Goal: Transaction & Acquisition: Subscribe to service/newsletter

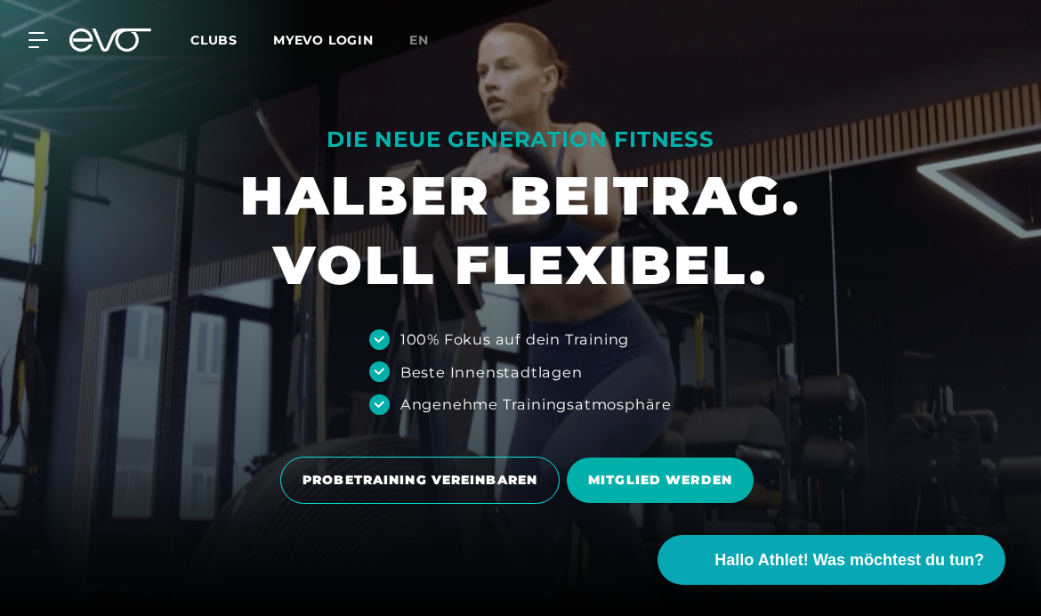
click at [700, 545] on button "Hallo Athlet! Was möchtest du tun?" at bounding box center [832, 560] width 348 height 50
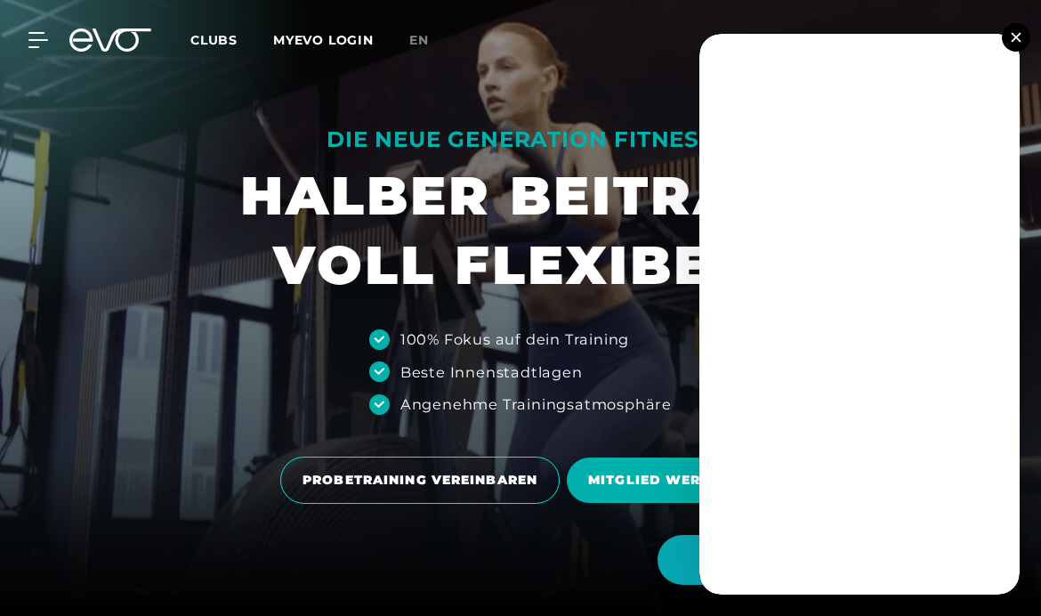
click at [1001, 29] on div "MyEVO Login Über EVO Mitgliedschaften Probetraining TAGESPASS EVO Studios [GEOG…" at bounding box center [521, 40] width 1034 height 52
click at [1013, 35] on img at bounding box center [1016, 37] width 10 height 10
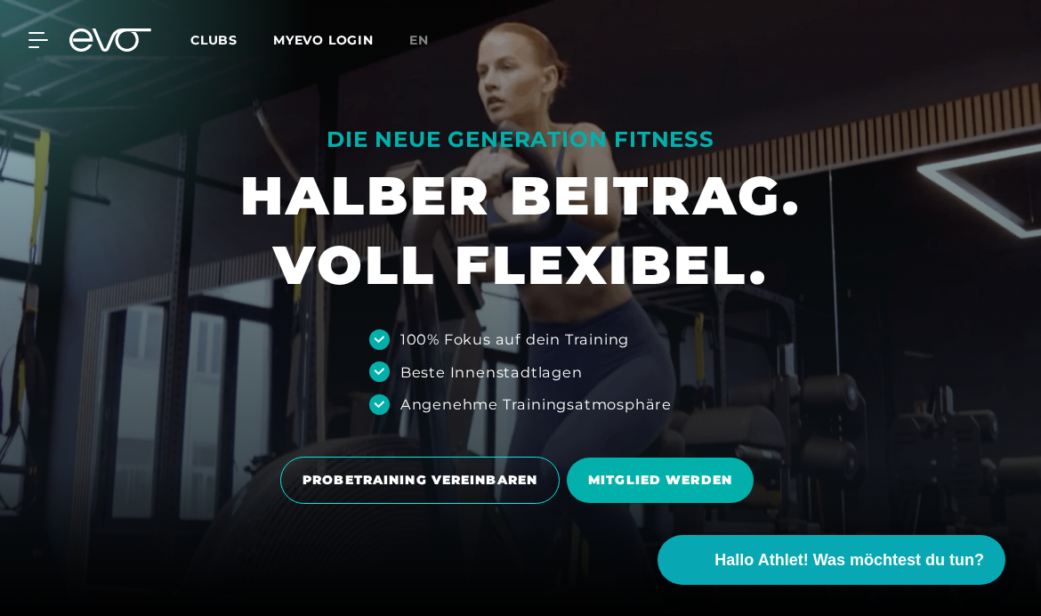
click at [611, 503] on span "MITGLIED WERDEN" at bounding box center [660, 480] width 187 height 45
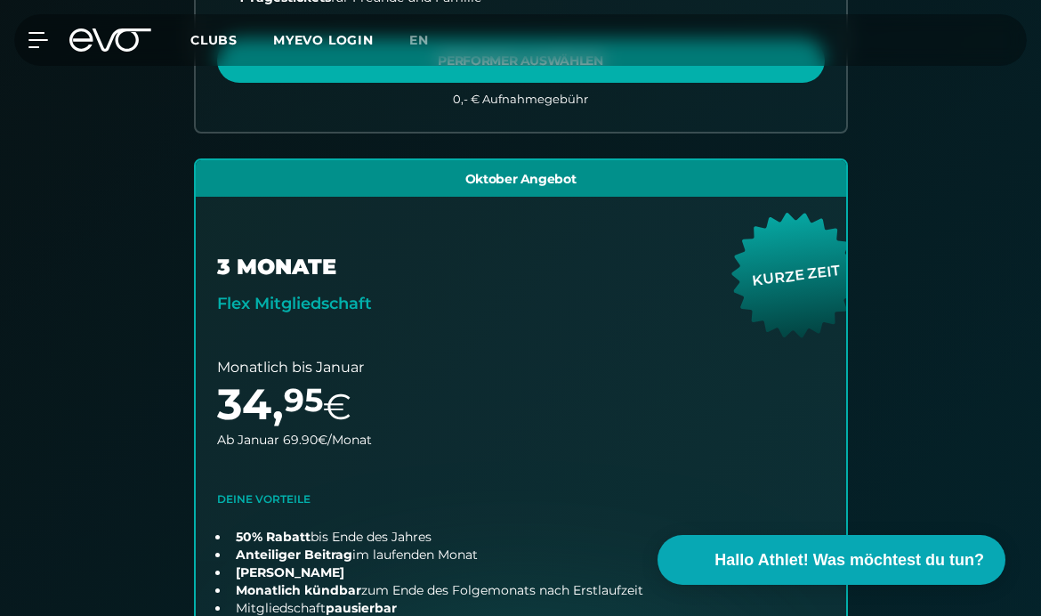
scroll to position [1053, 0]
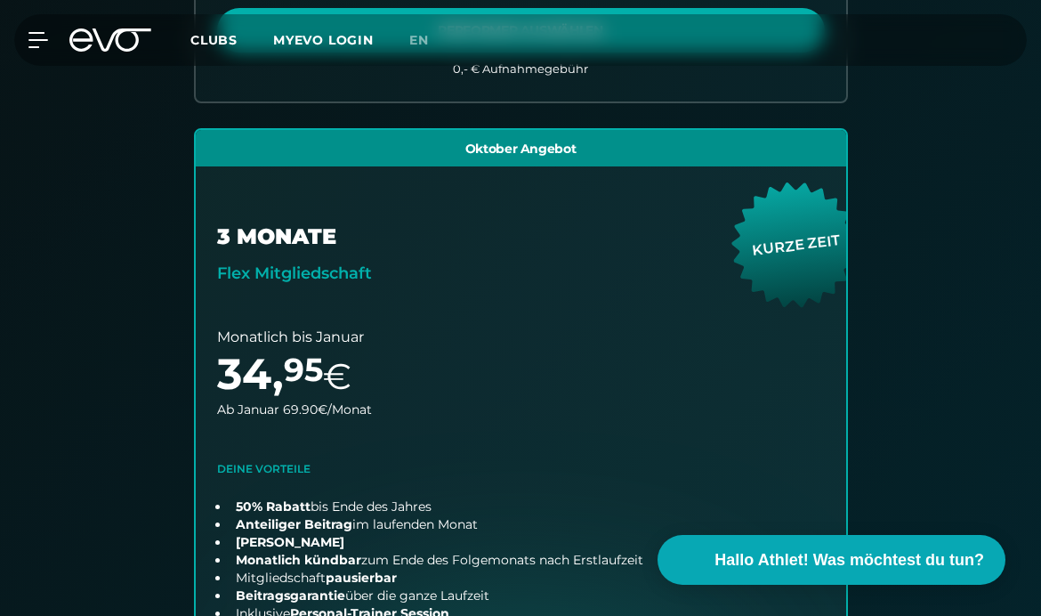
click at [252, 426] on link "choose plan" at bounding box center [521, 439] width 651 height 618
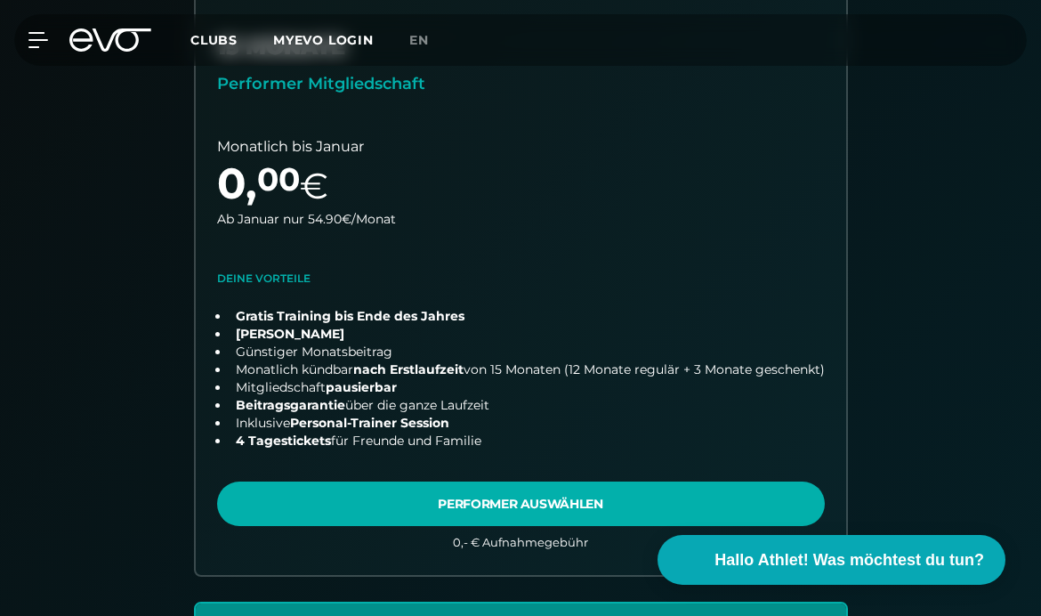
scroll to position [580, 0]
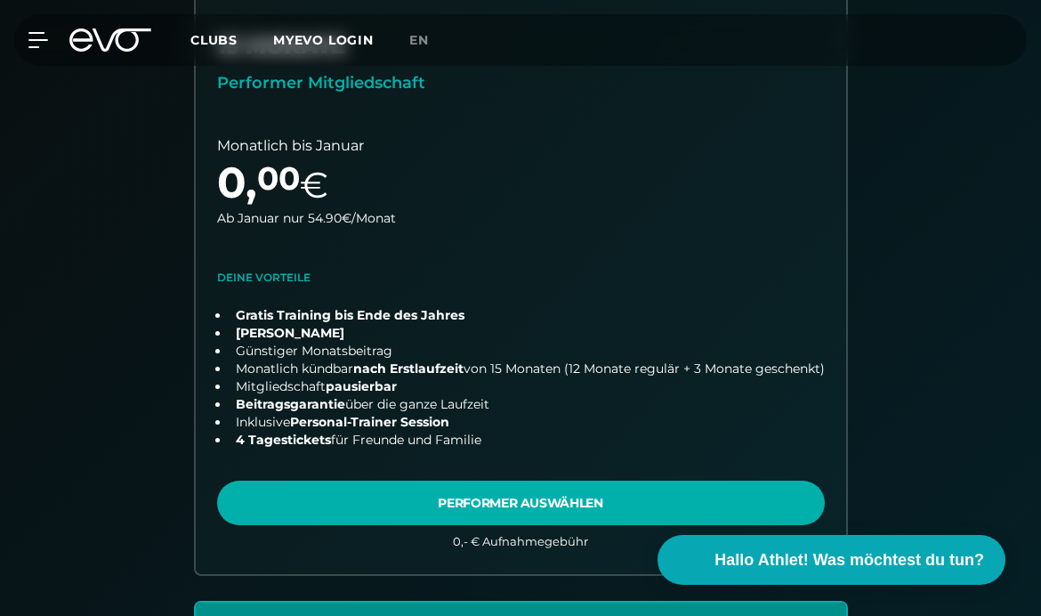
click at [753, 506] on link "choose plan" at bounding box center [521, 275] width 651 height 599
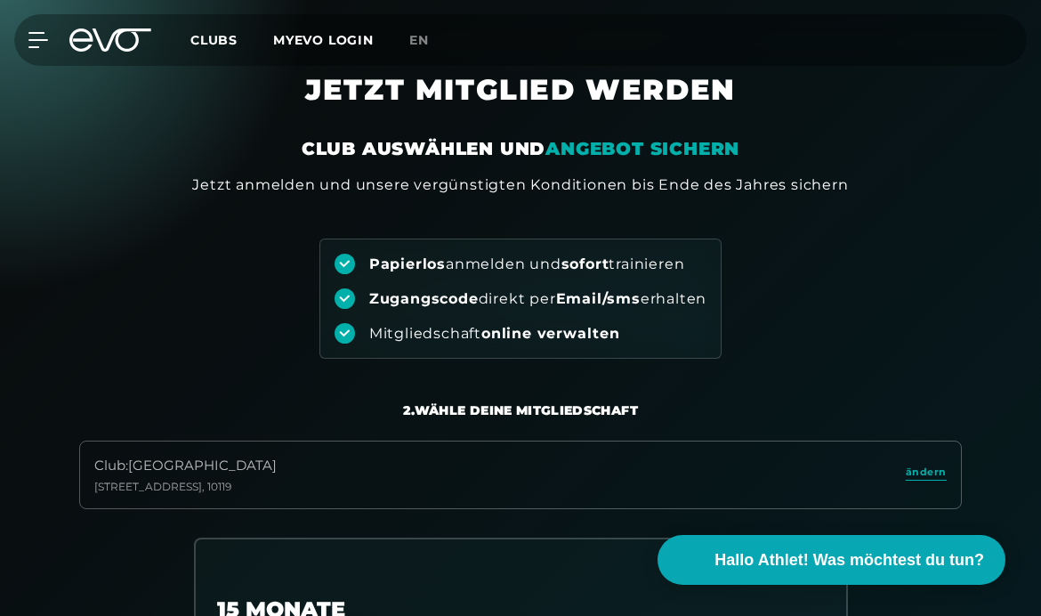
scroll to position [0, 0]
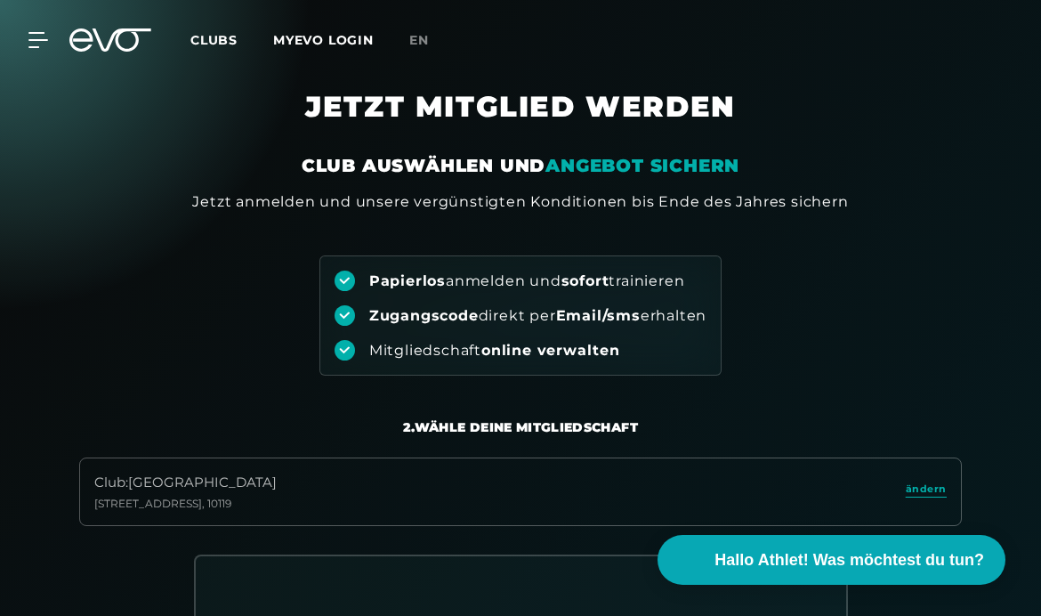
click at [200, 36] on span "Clubs" at bounding box center [213, 40] width 47 height 16
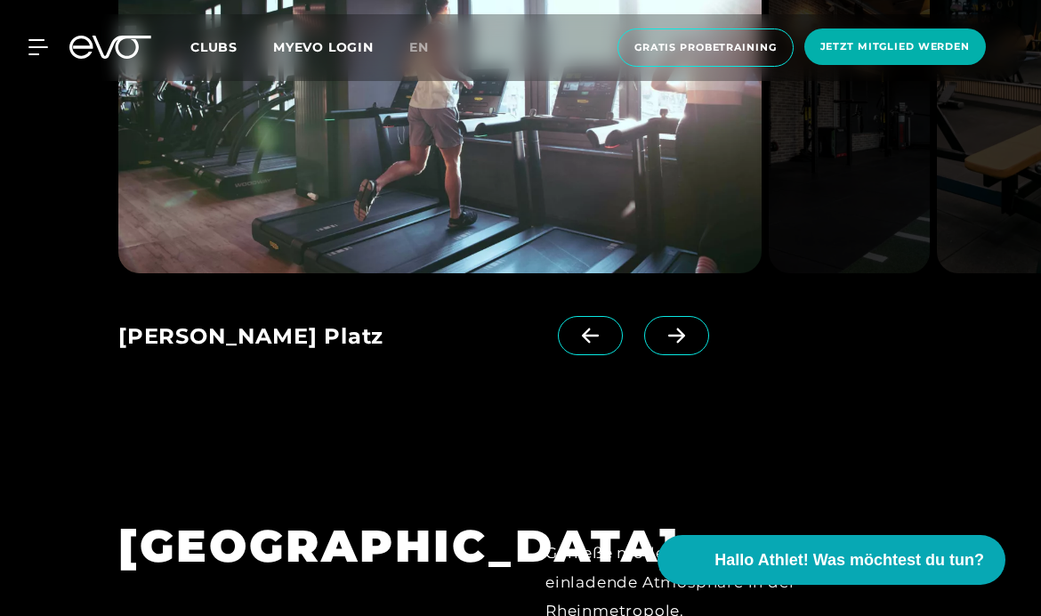
scroll to position [2442, 0]
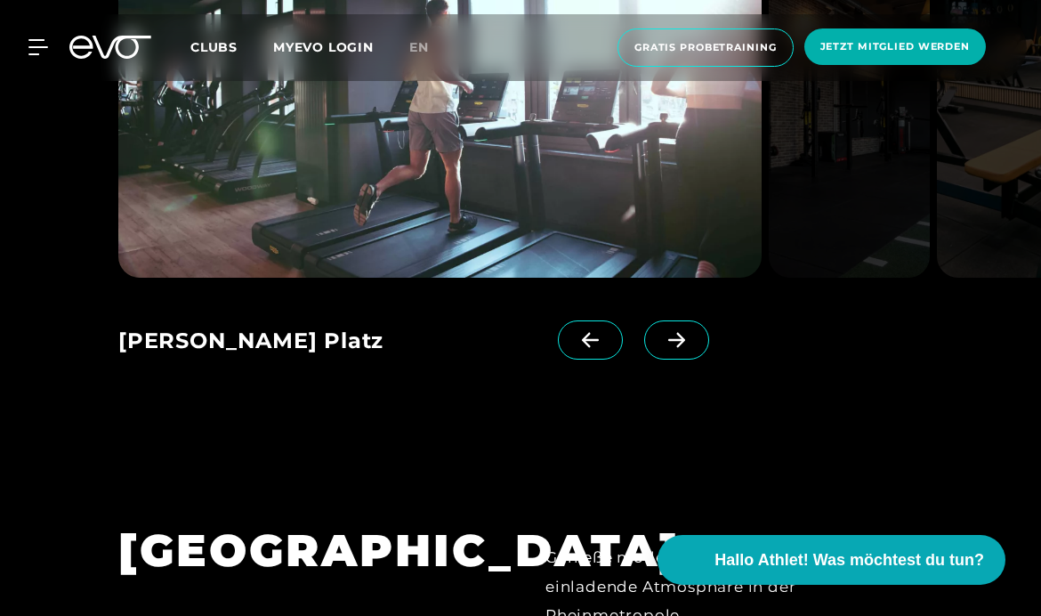
click at [684, 348] on icon at bounding box center [676, 340] width 17 height 15
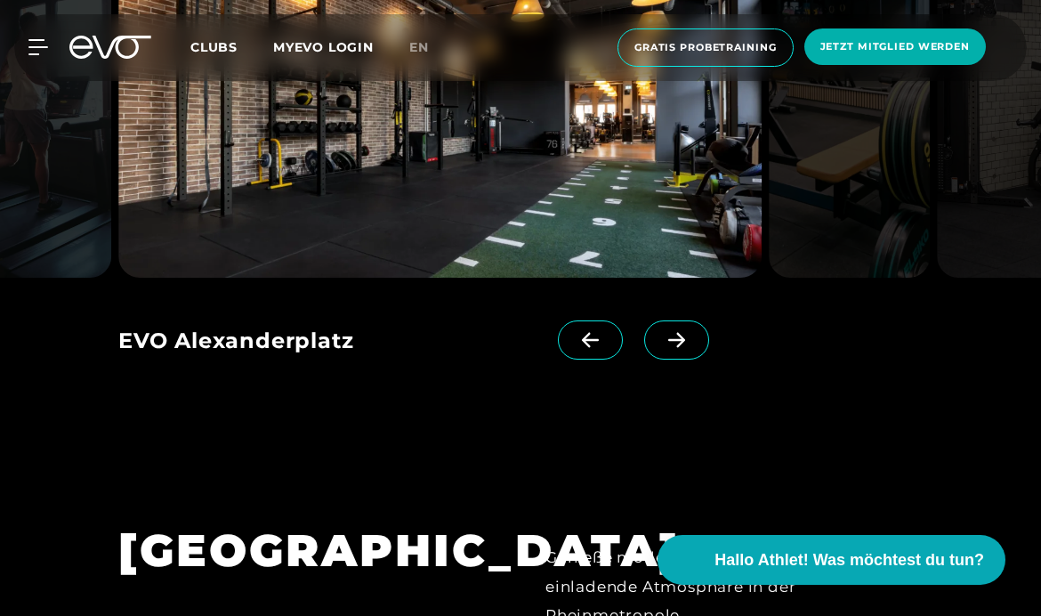
click at [686, 348] on icon at bounding box center [676, 340] width 31 height 16
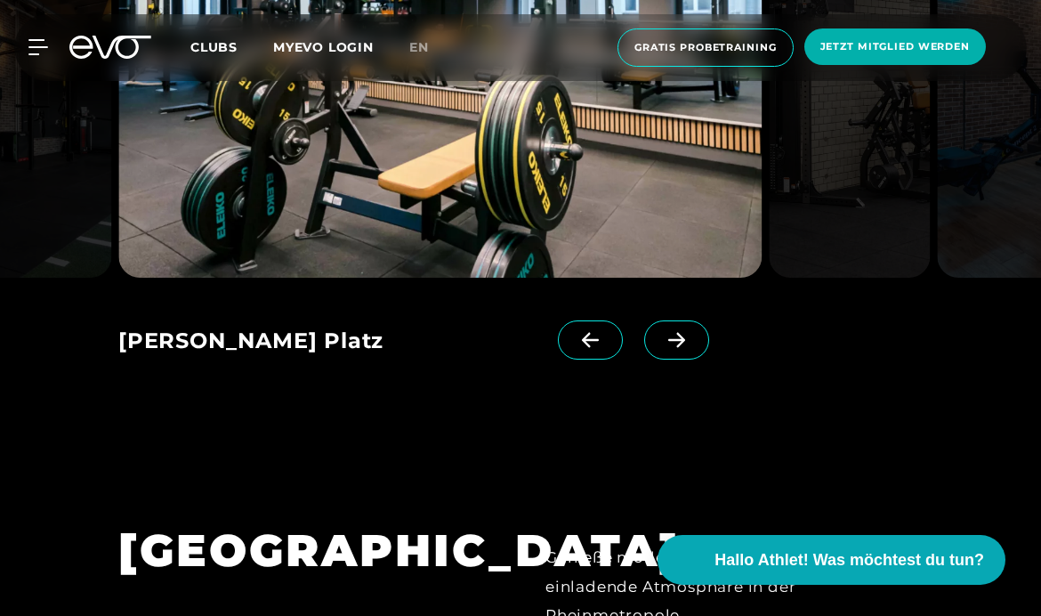
click at [666, 348] on icon at bounding box center [676, 340] width 31 height 16
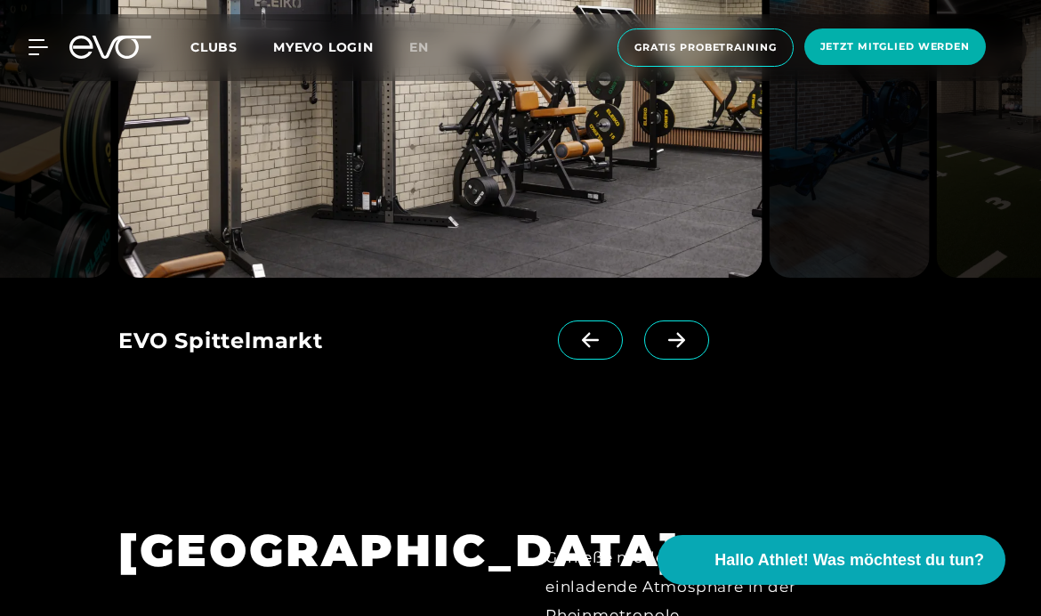
click at [666, 348] on icon at bounding box center [676, 340] width 31 height 16
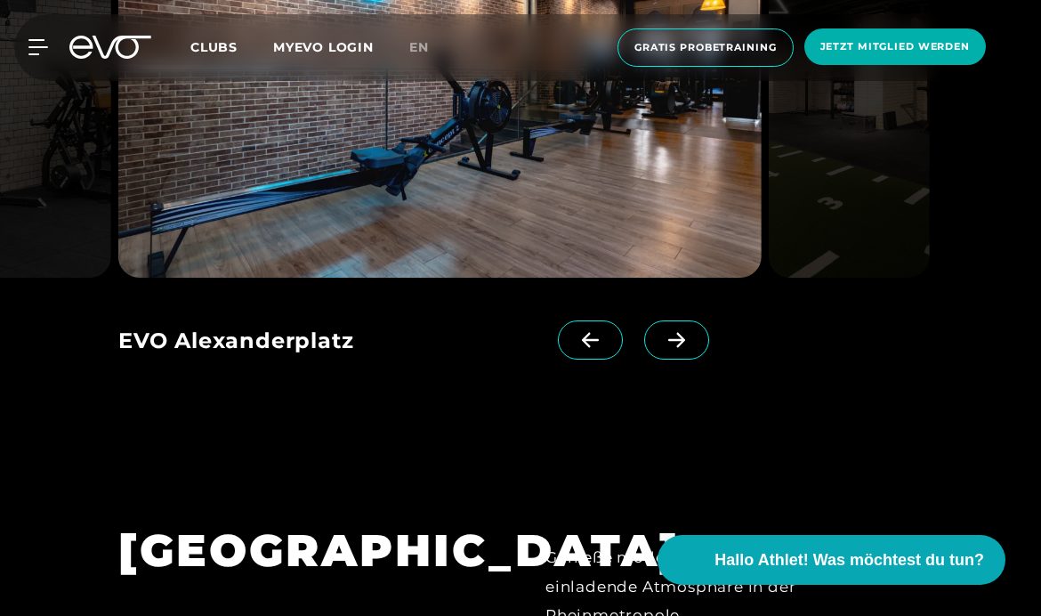
click at [669, 348] on icon at bounding box center [676, 340] width 31 height 16
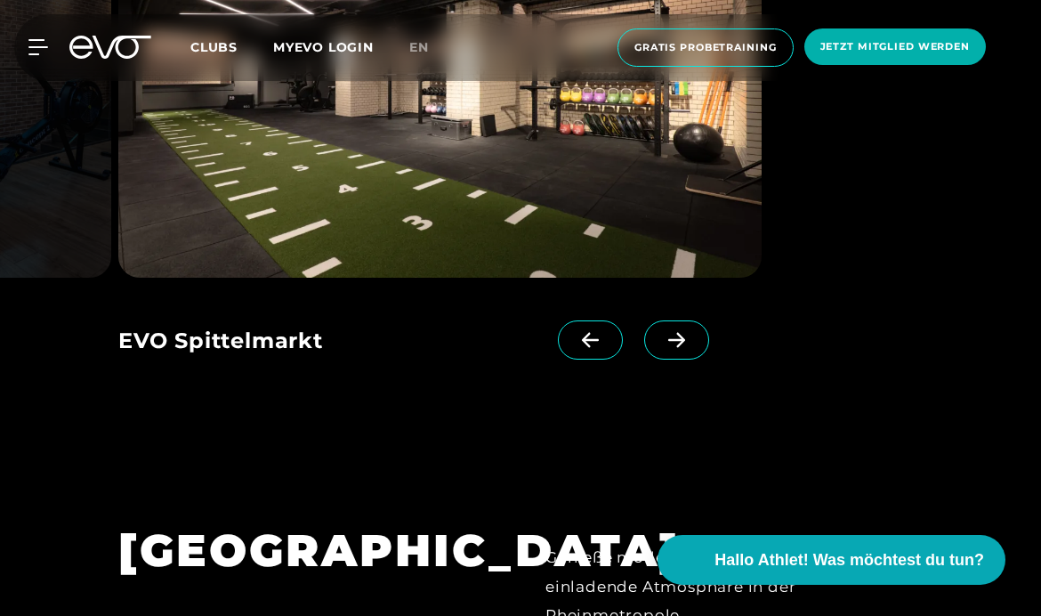
click at [676, 348] on icon at bounding box center [676, 340] width 31 height 16
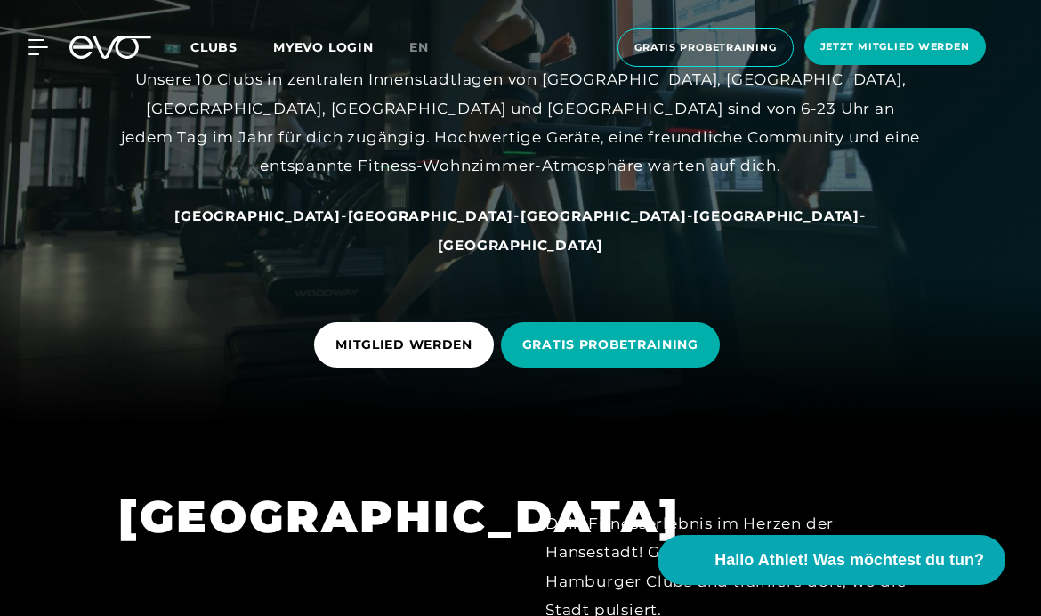
scroll to position [0, 0]
